Goal: Information Seeking & Learning: Check status

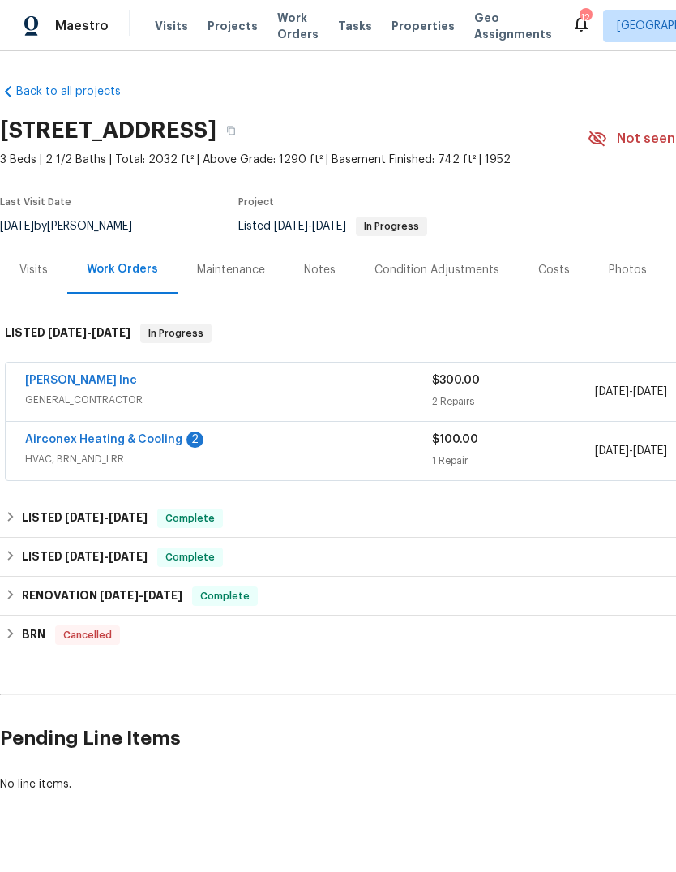
click at [109, 375] on link "[PERSON_NAME] Inc" at bounding box center [81, 380] width 112 height 11
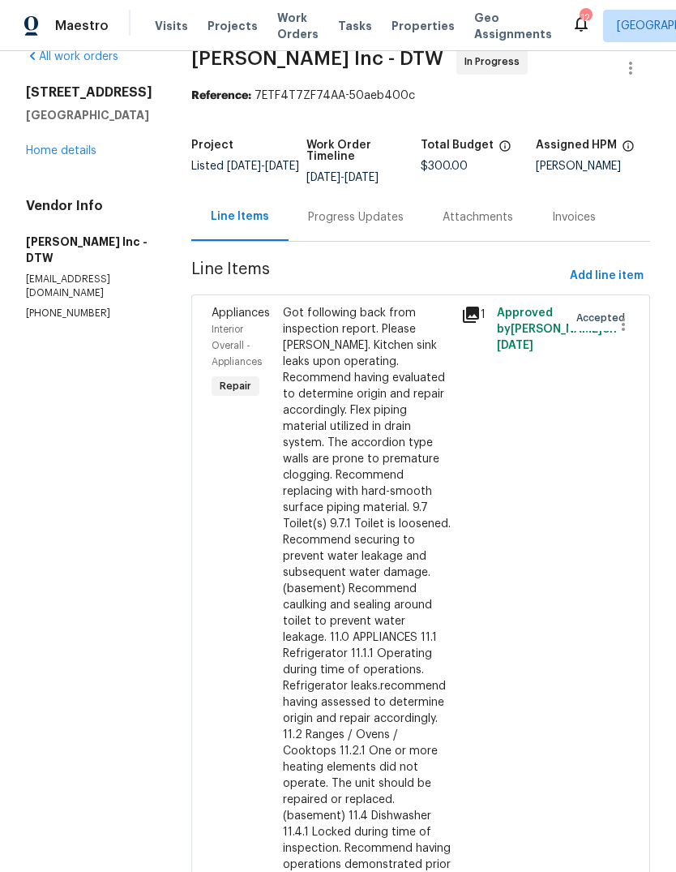
click at [73, 145] on link "Home details" at bounding box center [61, 150] width 71 height 11
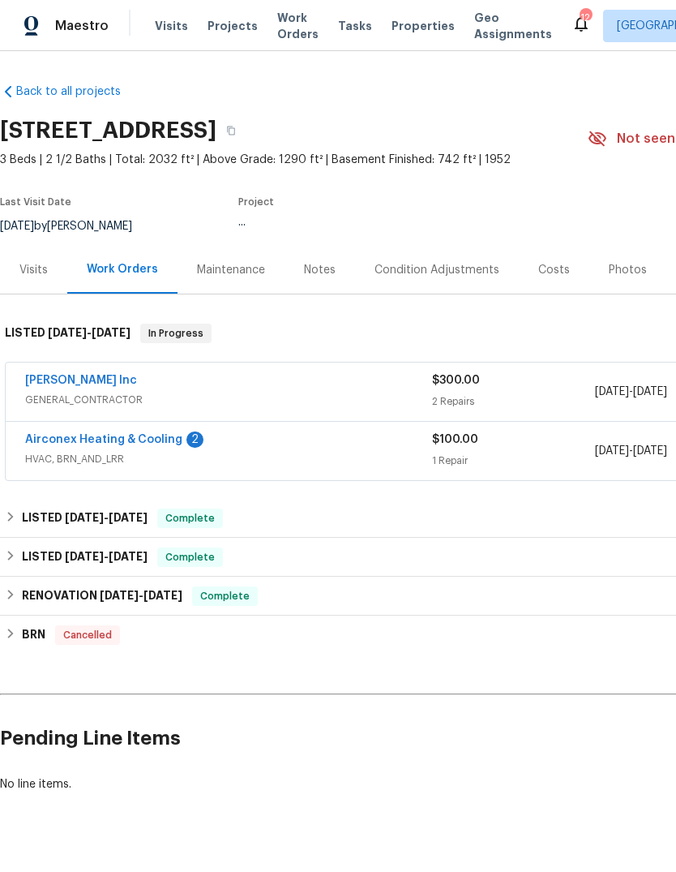
scroll to position [30, 0]
click at [148, 434] on link "Airconex Heating & Cooling" at bounding box center [103, 439] width 157 height 11
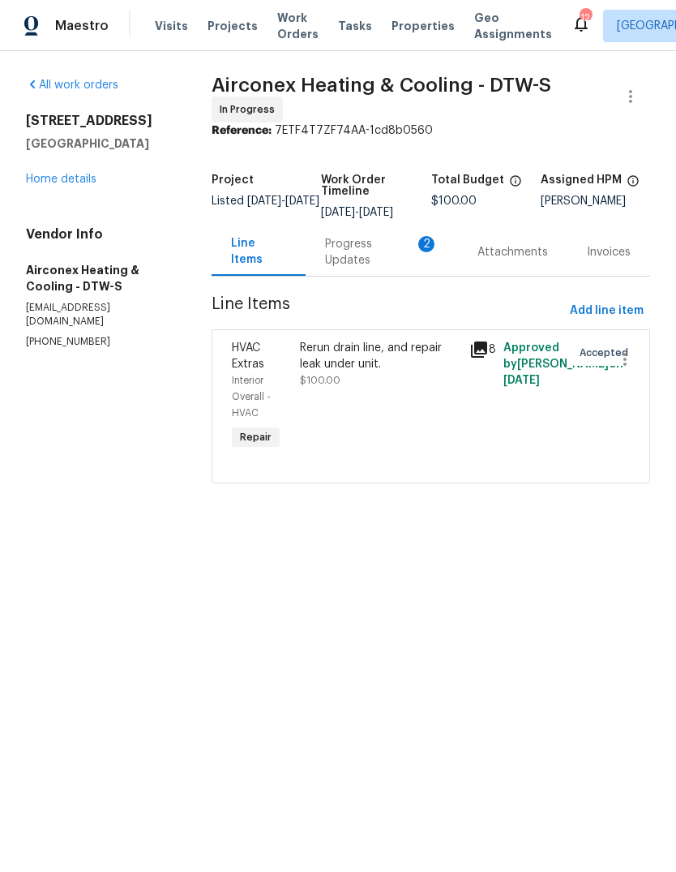
click at [336, 248] on div "Progress Updates 2" at bounding box center [381, 252] width 113 height 32
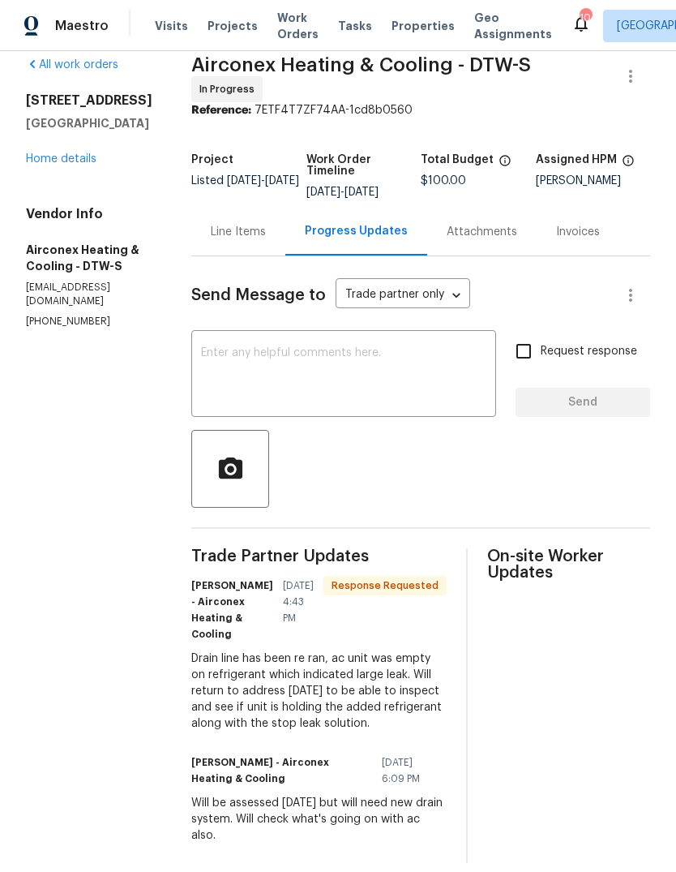
scroll to position [19, 0]
click at [67, 162] on link "Home details" at bounding box center [61, 159] width 71 height 11
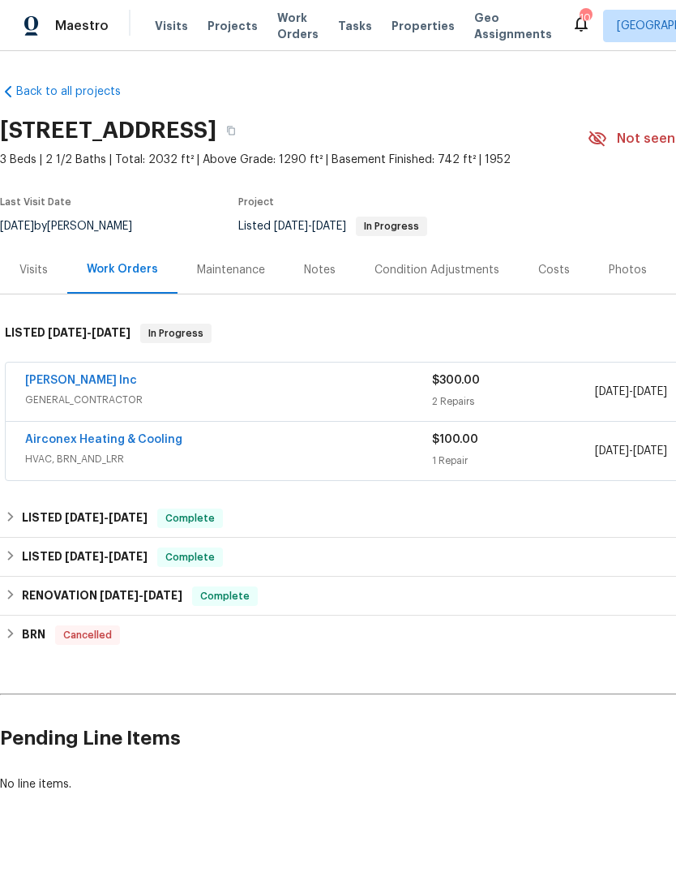
click at [572, 27] on icon at bounding box center [581, 23] width 19 height 19
click at [405, 25] on span "Properties" at bounding box center [423, 26] width 63 height 16
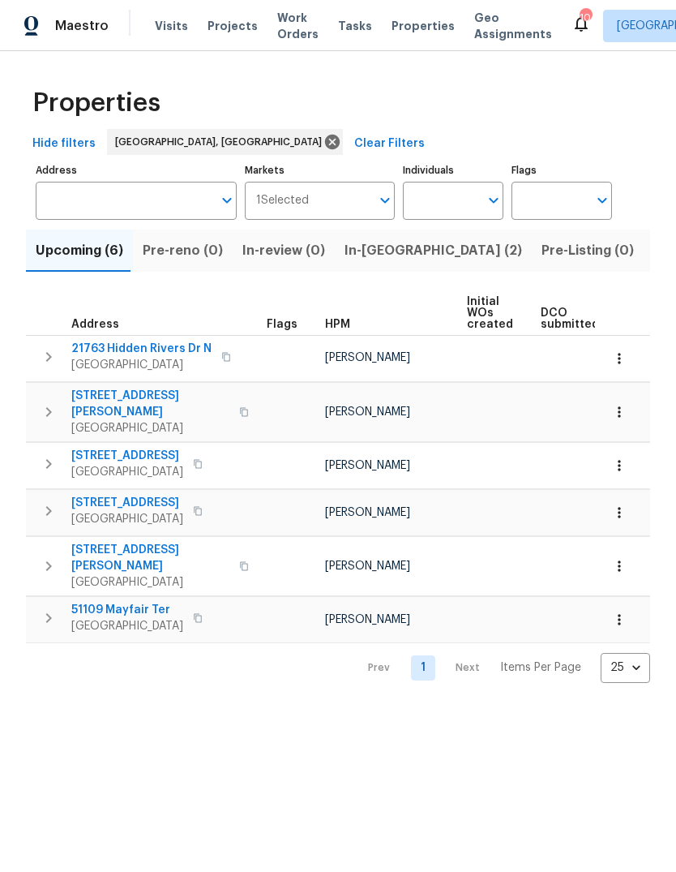
click at [134, 402] on span "[STREET_ADDRESS][PERSON_NAME]" at bounding box center [150, 404] width 158 height 32
click at [133, 448] on span "14591 Chatham St" at bounding box center [127, 456] width 112 height 16
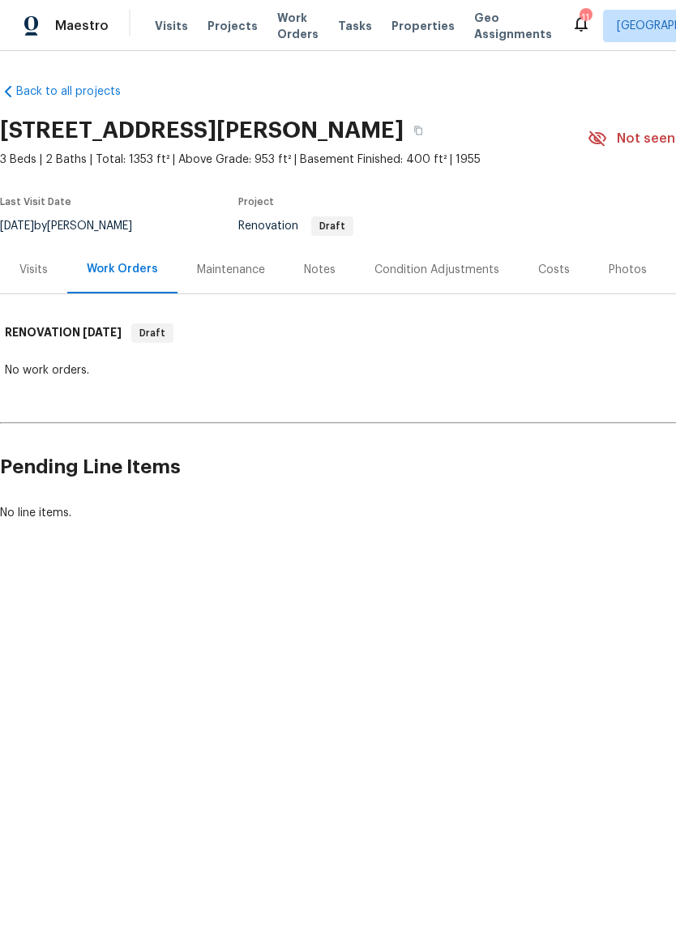
click at [32, 272] on div "Visits" at bounding box center [33, 270] width 28 height 16
click at [42, 254] on div "Visits" at bounding box center [33, 270] width 67 height 48
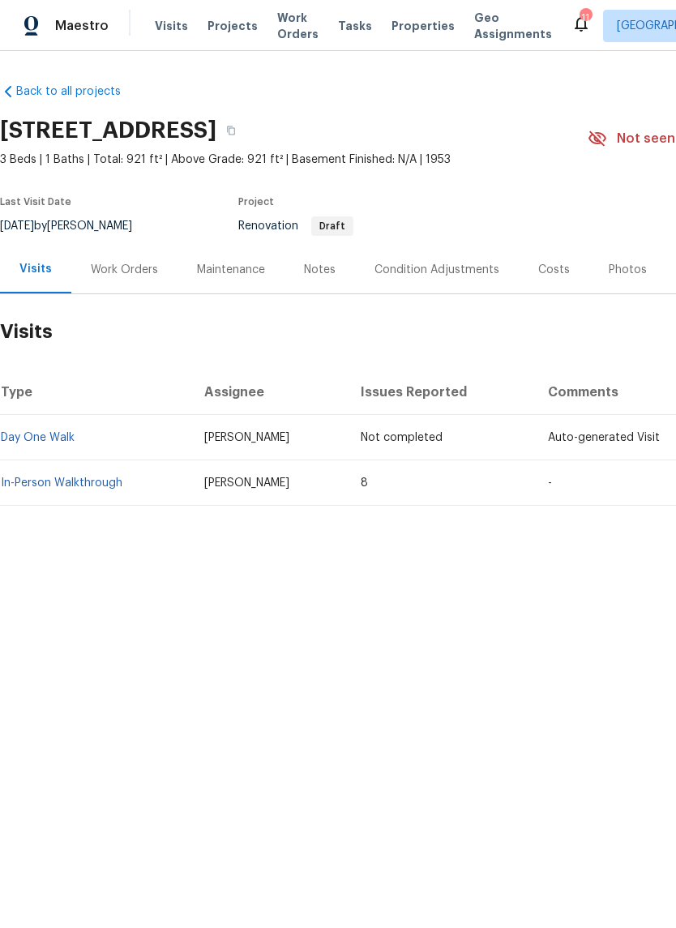
click at [93, 485] on link "In-Person Walkthrough" at bounding box center [62, 483] width 122 height 11
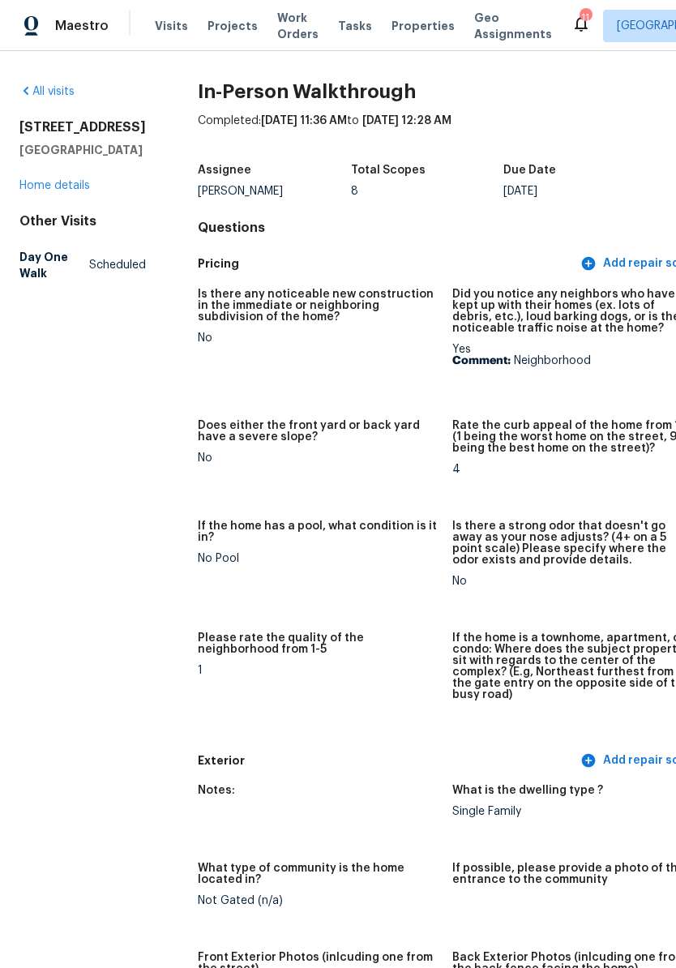
click at [65, 191] on link "Home details" at bounding box center [54, 185] width 71 height 11
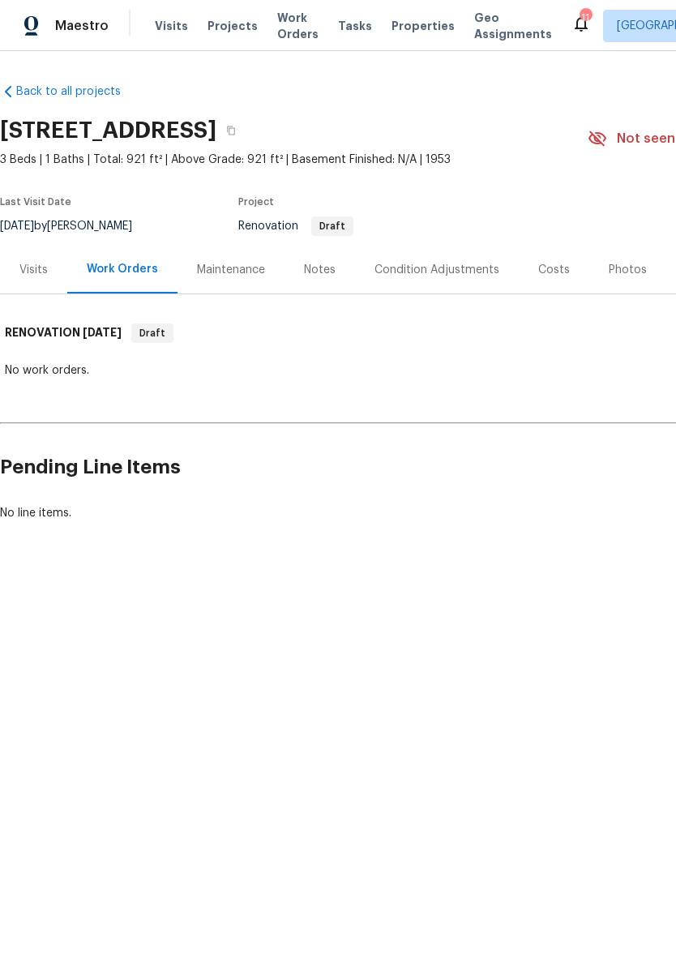
click at [405, 32] on span "Properties" at bounding box center [423, 26] width 63 height 16
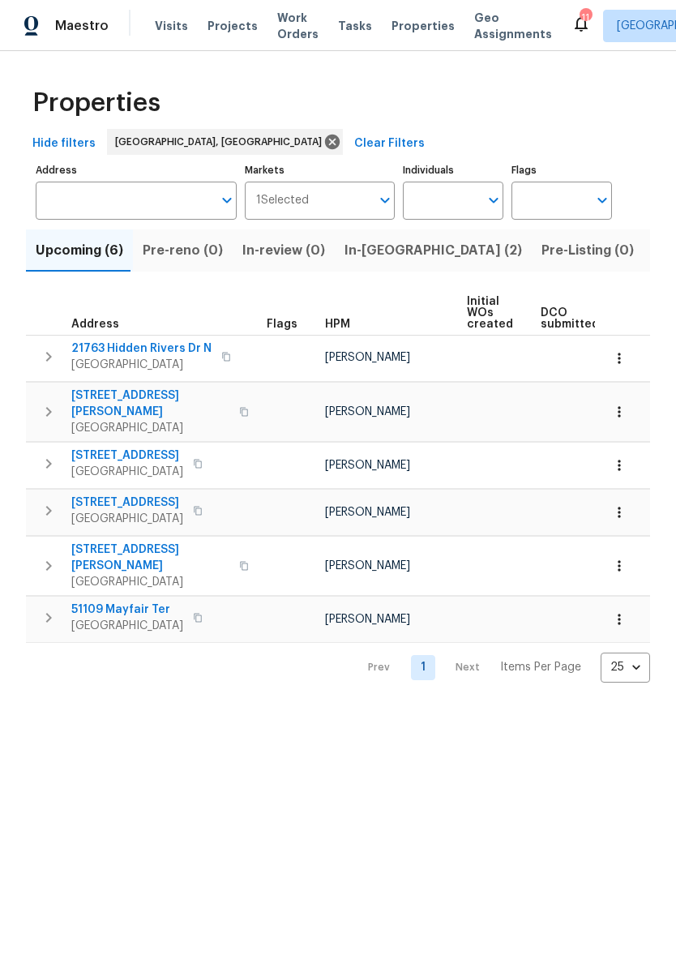
click at [114, 495] on span "6441 Crest Dr" at bounding box center [127, 503] width 112 height 16
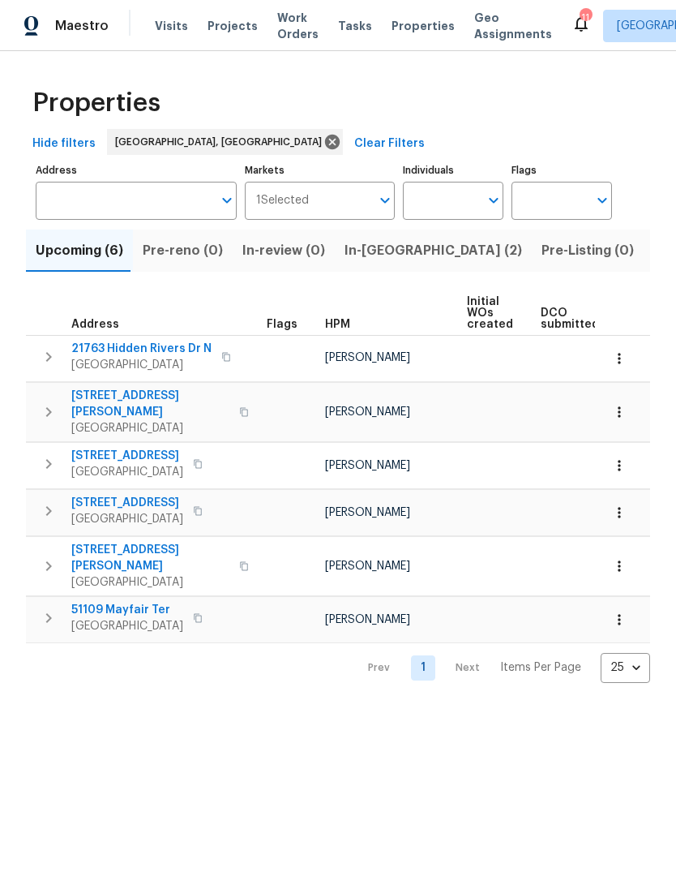
click at [122, 542] on span "23785 Wilmot Ave" at bounding box center [150, 558] width 158 height 32
click at [131, 602] on span "51109 Mayfair Ter" at bounding box center [127, 610] width 112 height 16
click at [414, 32] on span "Properties" at bounding box center [423, 26] width 63 height 16
click at [403, 24] on span "Properties" at bounding box center [423, 26] width 63 height 16
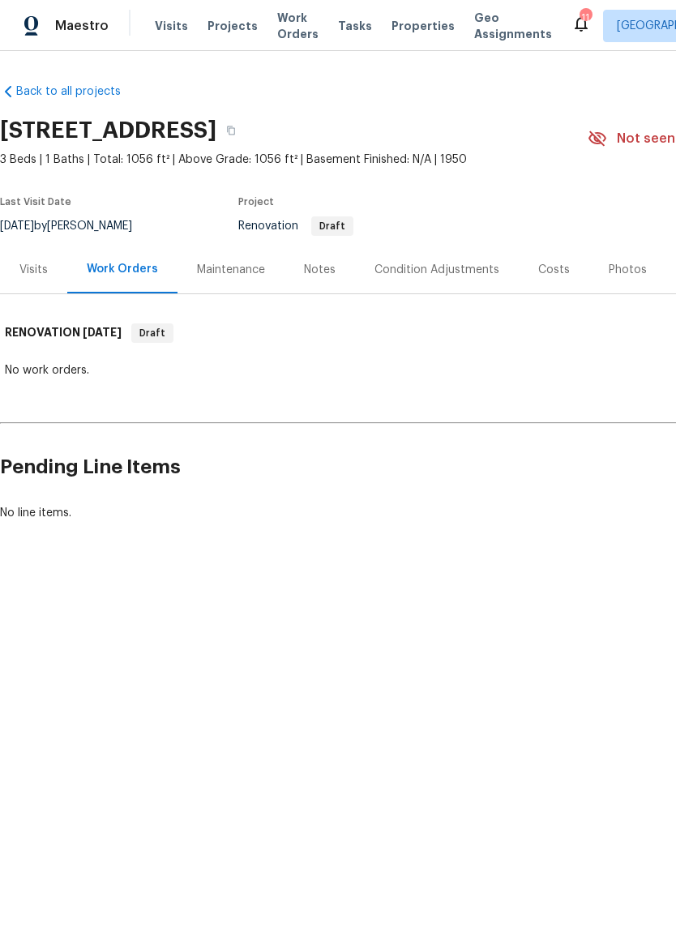
click at [38, 275] on div "Visits" at bounding box center [33, 270] width 28 height 16
click at [36, 270] on div "Visits" at bounding box center [33, 270] width 28 height 16
click at [34, 259] on div "Visits" at bounding box center [33, 270] width 67 height 48
